Goal: Task Accomplishment & Management: Manage account settings

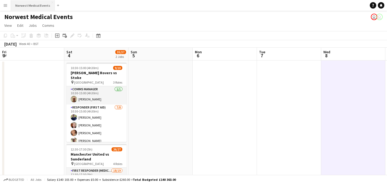
scroll to position [0, 139]
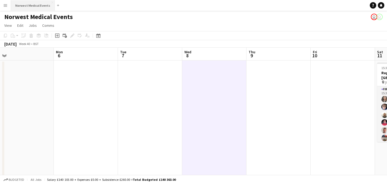
click at [29, 8] on button "Norwest Medical Events Close" at bounding box center [33, 5] width 44 height 10
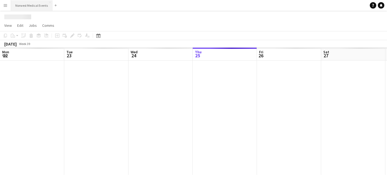
scroll to position [0, 128]
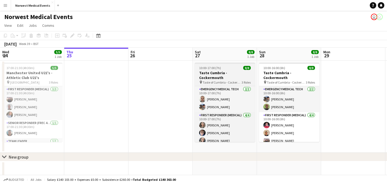
click at [218, 68] on span "10:00-17:00 (7h)" at bounding box center [210, 68] width 22 height 4
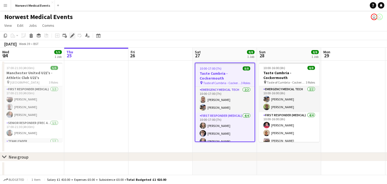
click at [71, 36] on icon "Edit" at bounding box center [72, 36] width 4 height 4
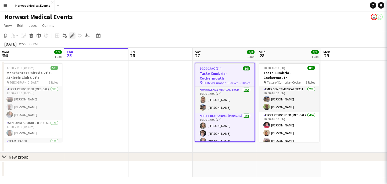
type input "**********"
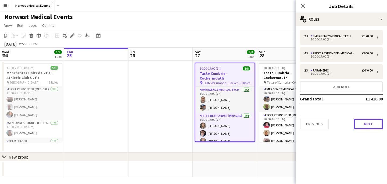
click at [361, 124] on button "Next" at bounding box center [367, 124] width 29 height 11
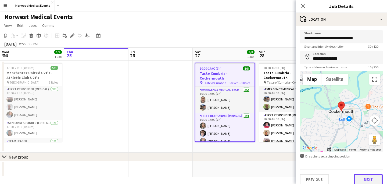
click at [368, 180] on button "Next" at bounding box center [367, 179] width 29 height 11
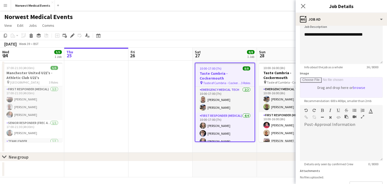
scroll to position [19, 0]
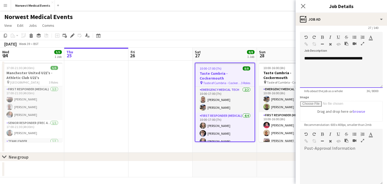
click at [375, 57] on div "**********" at bounding box center [341, 72] width 83 height 32
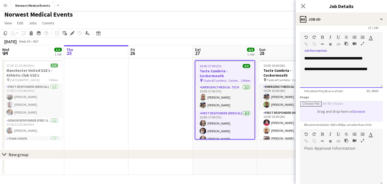
scroll to position [81, 0]
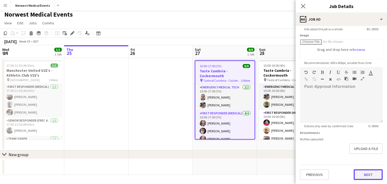
click at [360, 175] on button "Next" at bounding box center [367, 175] width 29 height 11
type input "*******"
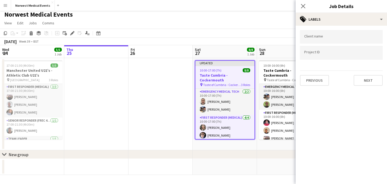
scroll to position [0, 0]
click at [364, 82] on button "Next" at bounding box center [367, 80] width 29 height 11
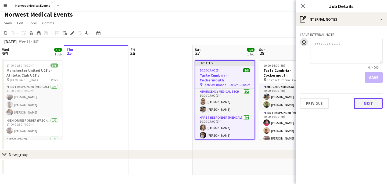
click at [367, 102] on button "Next" at bounding box center [367, 103] width 29 height 11
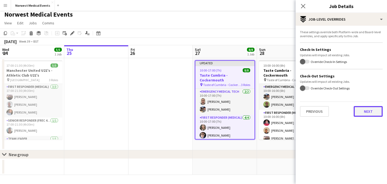
click at [370, 112] on button "Next" at bounding box center [367, 111] width 29 height 11
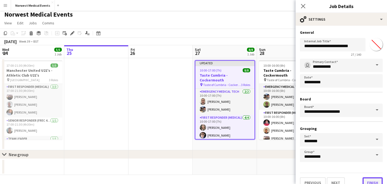
click at [373, 180] on button "Finish" at bounding box center [372, 183] width 20 height 11
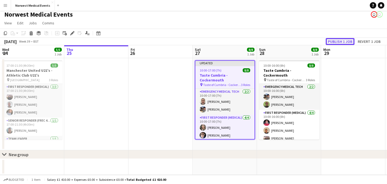
click at [342, 44] on button "Publish 1 job" at bounding box center [339, 41] width 29 height 7
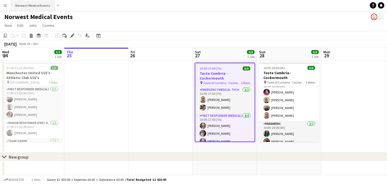
click at [35, 5] on button "Norwest Medical Events Close" at bounding box center [33, 5] width 44 height 10
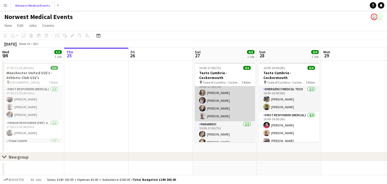
scroll to position [33, 0]
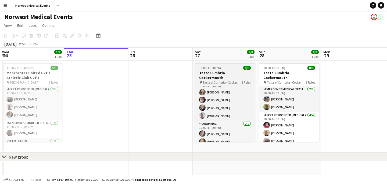
click at [229, 75] on h3 "Taste Cumbria - Cockermouth" at bounding box center [225, 76] width 60 height 10
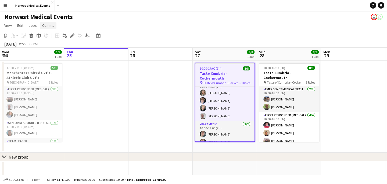
click at [50, 26] on span "Comms" at bounding box center [48, 25] width 12 height 5
click at [176, 153] on app-date-cell at bounding box center [160, 107] width 64 height 92
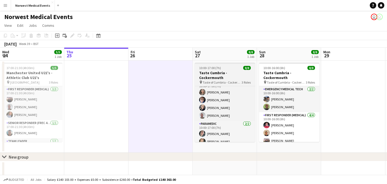
click at [216, 68] on span "10:00-17:00 (7h)" at bounding box center [210, 68] width 22 height 4
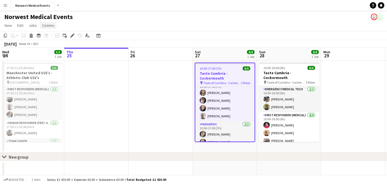
click at [44, 25] on span "Comms" at bounding box center [48, 25] width 12 height 5
click at [58, 35] on span "Notify confirmed crew" at bounding box center [62, 37] width 36 height 5
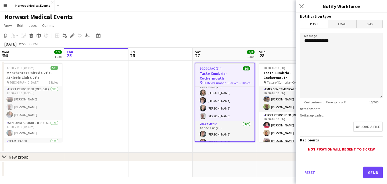
click at [341, 27] on span "Email" at bounding box center [342, 24] width 28 height 8
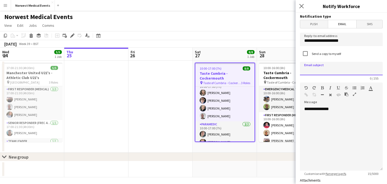
click at [324, 70] on input at bounding box center [341, 68] width 83 height 13
type input "**********"
click at [319, 121] on div "**********" at bounding box center [341, 139] width 83 height 64
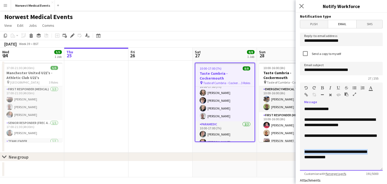
drag, startPoint x: 378, startPoint y: 152, endPoint x: 303, endPoint y: 152, distance: 75.4
click at [303, 152] on div "**********" at bounding box center [341, 139] width 83 height 64
copy div "**********"
click at [331, 152] on div "**********" at bounding box center [341, 152] width 74 height 5
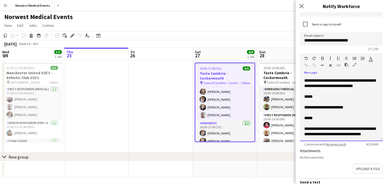
scroll to position [70, 0]
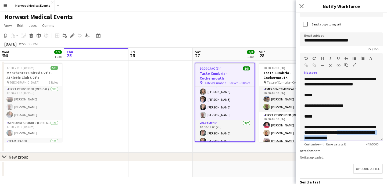
drag, startPoint x: 347, startPoint y: 138, endPoint x: 351, endPoint y: 134, distance: 5.5
click at [350, 134] on div "**********" at bounding box center [341, 133] width 74 height 16
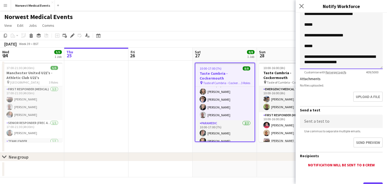
scroll to position [127, 0]
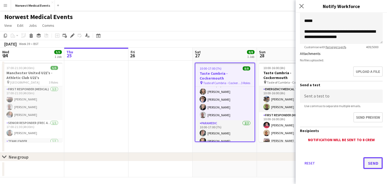
click at [373, 165] on button "Send" at bounding box center [372, 164] width 19 height 12
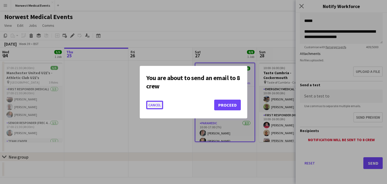
click at [156, 103] on button "Cancel" at bounding box center [154, 105] width 17 height 9
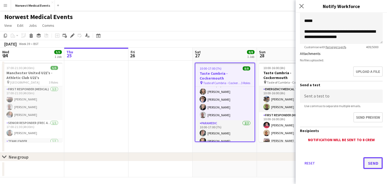
click at [374, 161] on button "Send" at bounding box center [372, 164] width 19 height 12
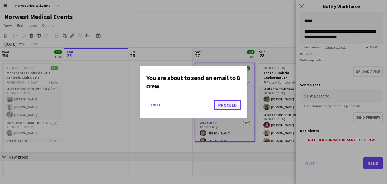
click at [225, 105] on button "Proceed" at bounding box center [227, 105] width 27 height 11
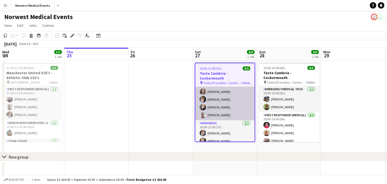
click at [221, 98] on app-card-role "First Responder (Medical) [DATE] 10:00-17:00 (7h) [PERSON_NAME] [PERSON_NAME] […" at bounding box center [224, 100] width 59 height 42
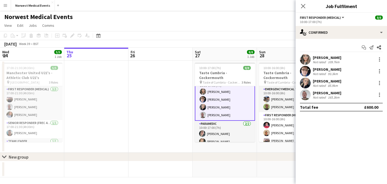
click at [328, 60] on div "109.7km" at bounding box center [333, 62] width 14 height 4
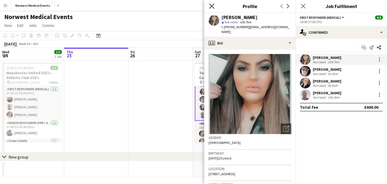
click at [213, 8] on icon at bounding box center [211, 5] width 5 height 5
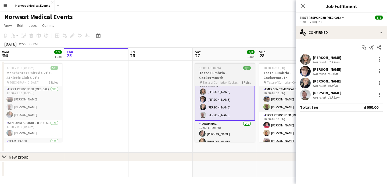
click at [214, 73] on h3 "Taste Cumbria - Cockermouth" at bounding box center [225, 76] width 60 height 10
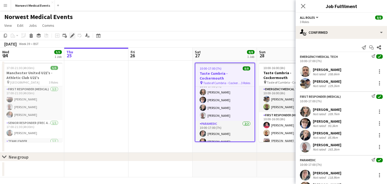
click at [71, 35] on icon "Edit" at bounding box center [72, 36] width 4 height 4
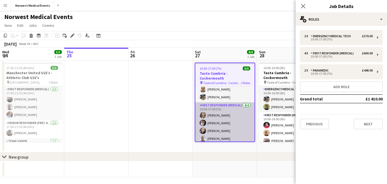
scroll to position [0, 0]
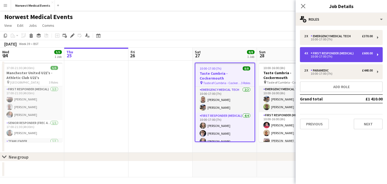
click at [335, 53] on div "First Responder (Medical)" at bounding box center [332, 54] width 45 height 4
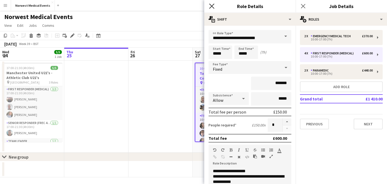
click at [212, 6] on icon at bounding box center [211, 5] width 5 height 5
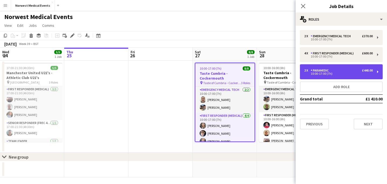
click at [333, 69] on div "2 x Paramedic £440.00" at bounding box center [338, 71] width 68 height 4
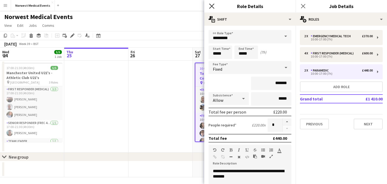
click at [212, 5] on icon at bounding box center [211, 5] width 5 height 5
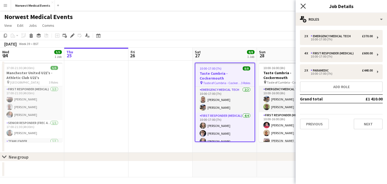
click at [303, 5] on icon "Close pop-in" at bounding box center [302, 5] width 5 height 5
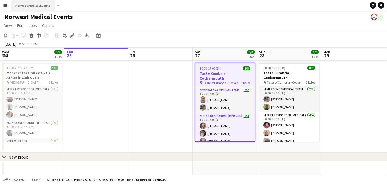
click at [40, 5] on button "Norwest Medical Events Close" at bounding box center [33, 5] width 44 height 10
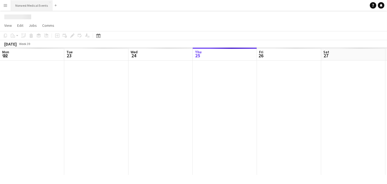
scroll to position [0, 128]
